Goal: Transaction & Acquisition: Download file/media

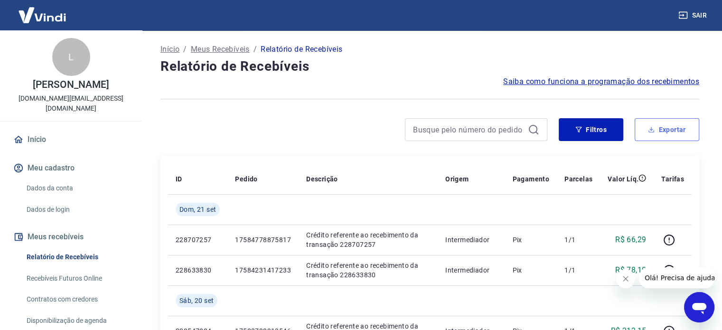
click at [661, 132] on button "Exportar" at bounding box center [667, 129] width 65 height 23
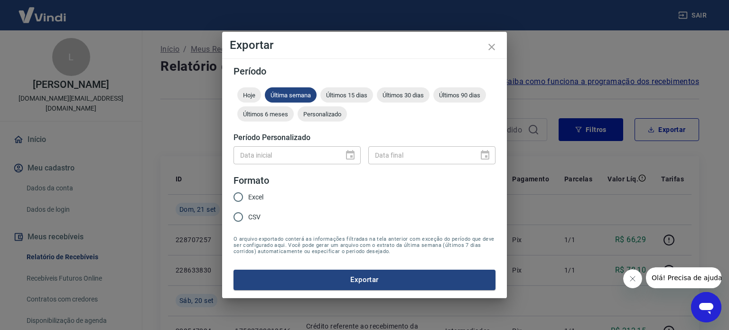
click at [346, 157] on div "Data inicial" at bounding box center [297, 155] width 127 height 18
click at [347, 157] on div "Data inicial" at bounding box center [297, 155] width 127 height 18
click at [252, 195] on span "Excel" at bounding box center [255, 197] width 15 height 10
click at [248, 195] on input "Excel" at bounding box center [238, 197] width 20 height 20
radio input "true"
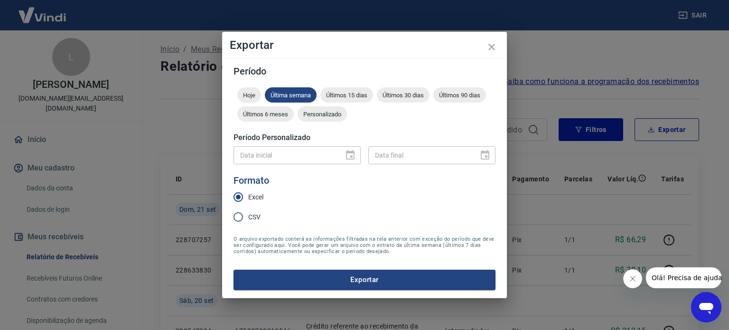
click at [355, 158] on div "Data inicial" at bounding box center [297, 155] width 127 height 18
click at [320, 112] on span "Personalizado" at bounding box center [322, 114] width 49 height 7
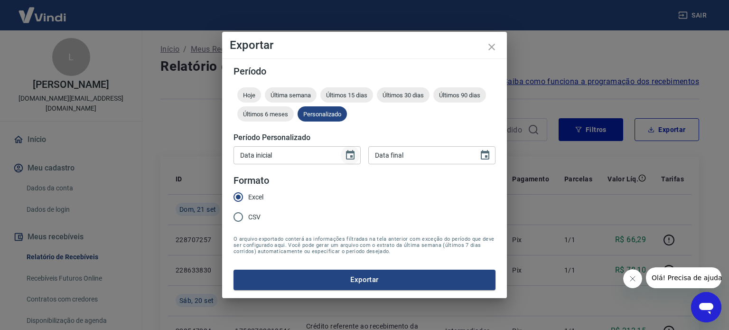
click at [348, 161] on button "Choose date" at bounding box center [350, 155] width 19 height 19
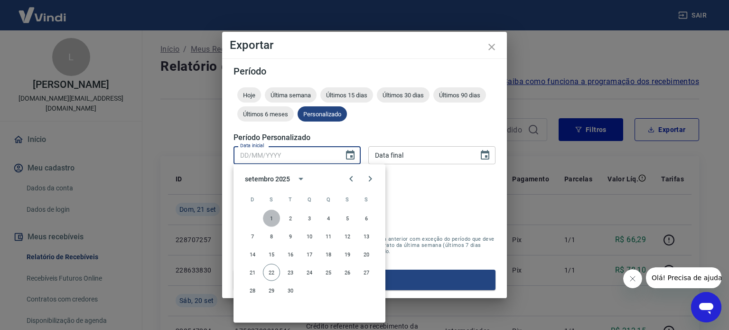
click at [271, 217] on button "1" at bounding box center [271, 218] width 17 height 17
type input "[DATE]"
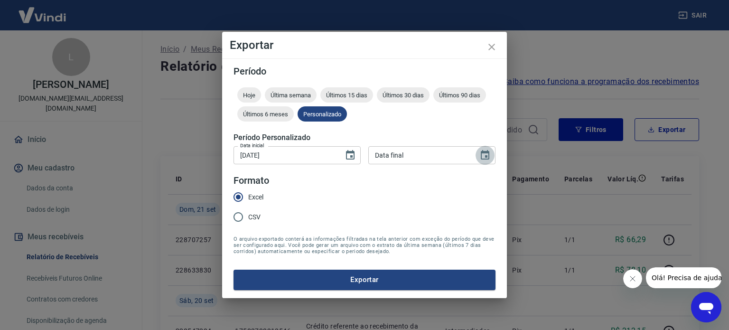
click at [483, 158] on icon "Choose date" at bounding box center [485, 155] width 11 height 11
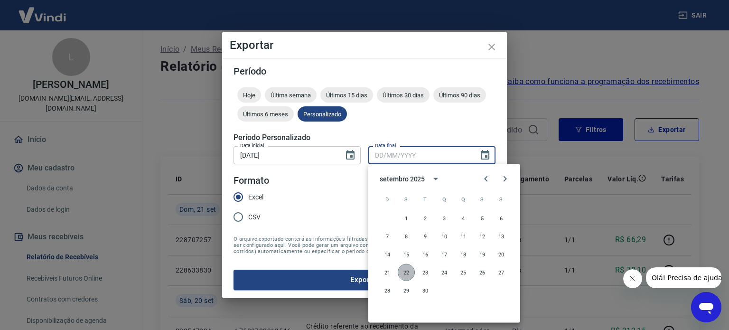
click at [404, 270] on button "22" at bounding box center [406, 272] width 17 height 17
type input "[DATE]"
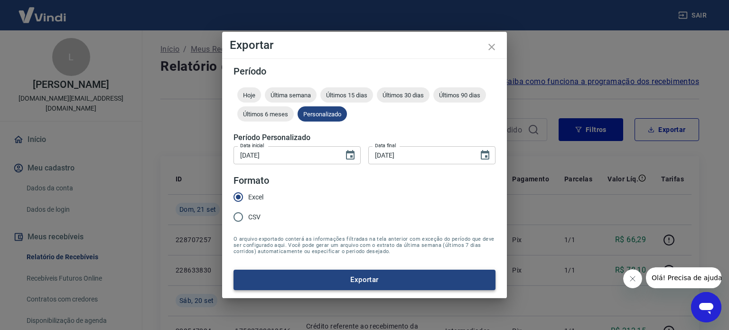
click at [375, 280] on button "Exportar" at bounding box center [365, 280] width 262 height 20
